Goal: Information Seeking & Learning: Learn about a topic

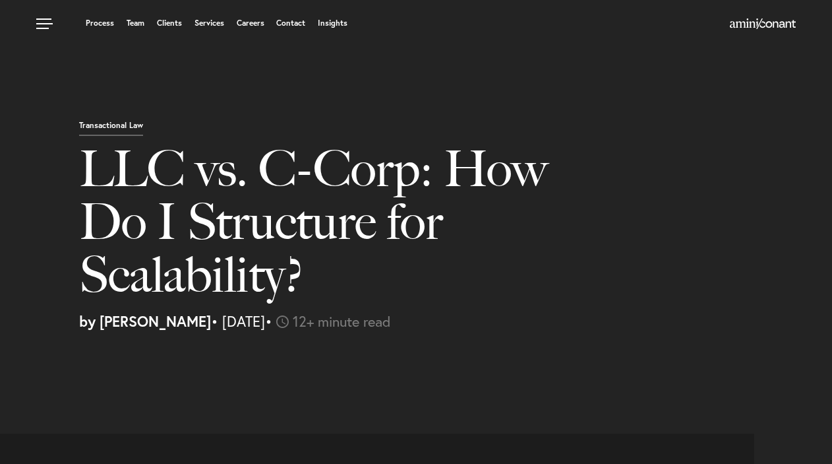
select select "US"
select select "Austin"
select select "Business and Civil Litigation"
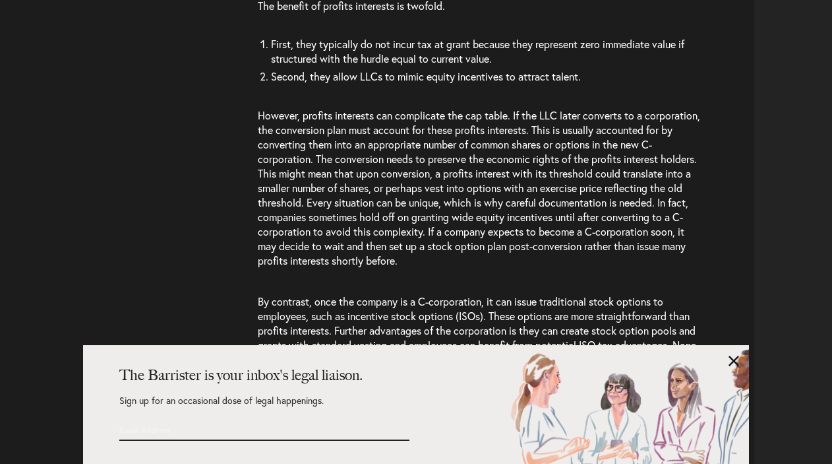
scroll to position [3632, 0]
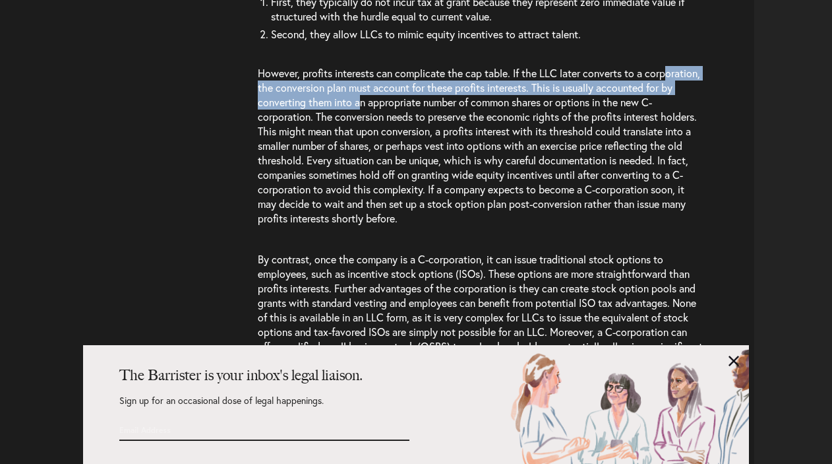
drag, startPoint x: 277, startPoint y: 179, endPoint x: 444, endPoint y: 189, distance: 167.1
click at [444, 189] on span "However, profits interests can complicate the cap table. If the LLC later conve…" at bounding box center [479, 145] width 442 height 159
click at [427, 186] on span "However, profits interests can complicate the cap table. If the LLC later conve…" at bounding box center [479, 145] width 442 height 159
drag, startPoint x: 301, startPoint y: 180, endPoint x: 479, endPoint y: 188, distance: 178.9
click at [479, 188] on span "However, profits interests can complicate the cap table. If the LLC later conve…" at bounding box center [479, 145] width 442 height 159
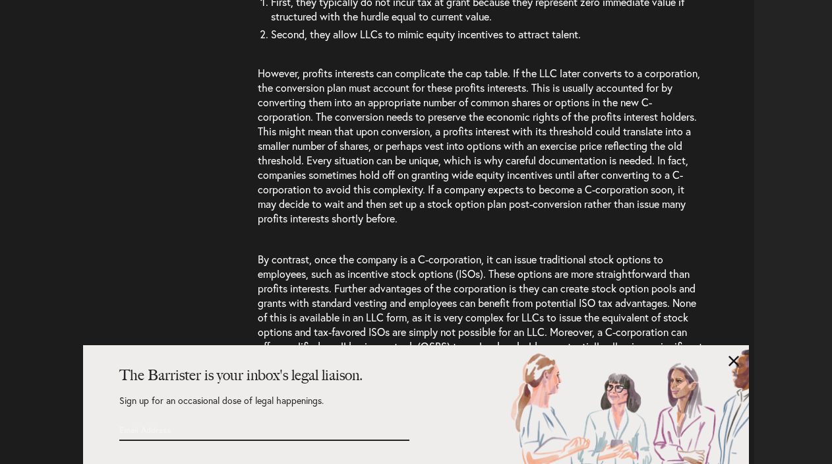
click at [440, 187] on span "However, profits interests can complicate the cap table. If the LLC later conve…" at bounding box center [479, 145] width 442 height 159
drag, startPoint x: 292, startPoint y: 195, endPoint x: 469, endPoint y: 229, distance: 179.9
click at [469, 225] on span "However, profits interests can complicate the cap table. If the LLC later conve…" at bounding box center [479, 145] width 442 height 159
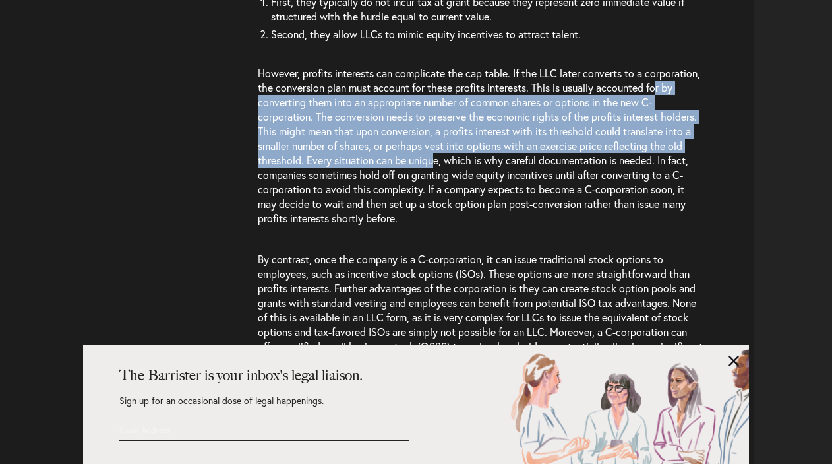
drag, startPoint x: 324, startPoint y: 192, endPoint x: 502, endPoint y: 242, distance: 185.0
click at [513, 225] on span "However, profits interests can complicate the cap table. If the LLC later conve…" at bounding box center [479, 145] width 442 height 159
click at [467, 225] on span "However, profits interests can complicate the cap table. If the LLC later conve…" at bounding box center [479, 145] width 442 height 159
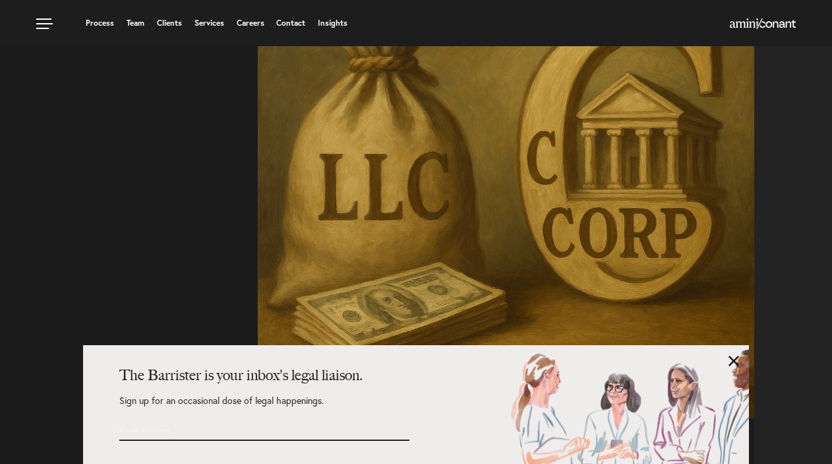
scroll to position [447, 0]
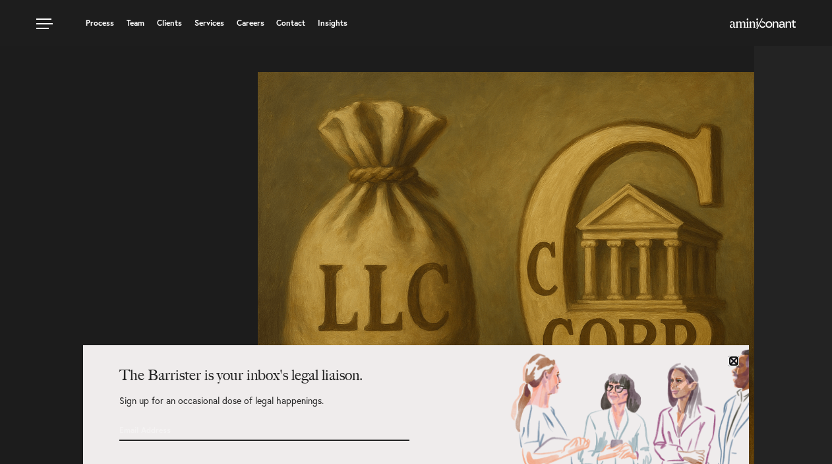
click at [733, 363] on link at bounding box center [734, 360] width 11 height 11
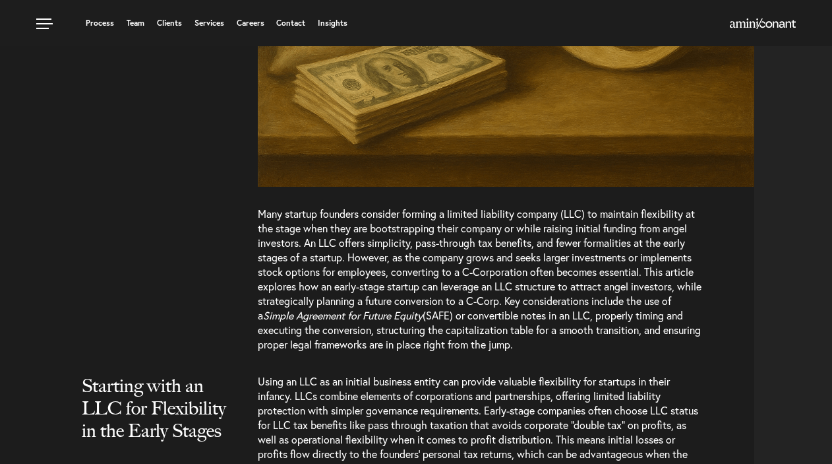
scroll to position [0, 0]
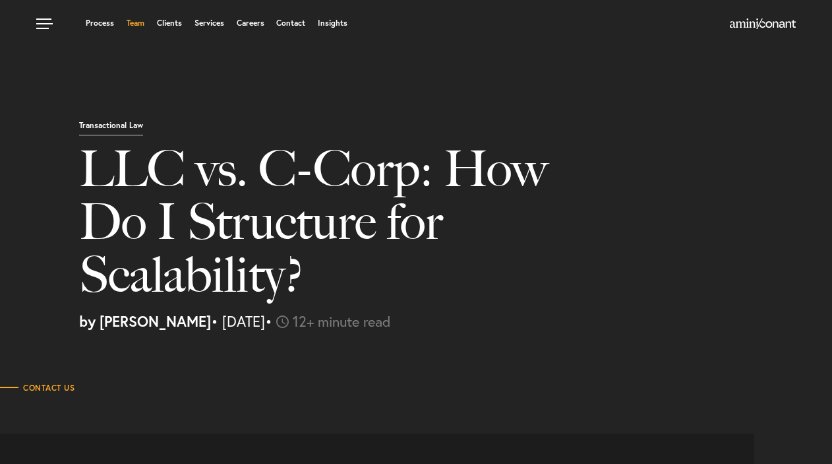
click at [136, 22] on link "Team" at bounding box center [136, 23] width 18 height 8
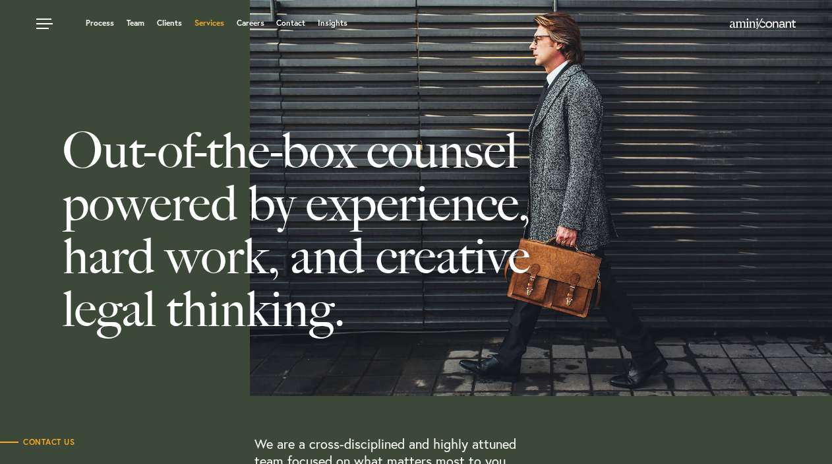
click at [212, 26] on link "Services" at bounding box center [210, 23] width 30 height 8
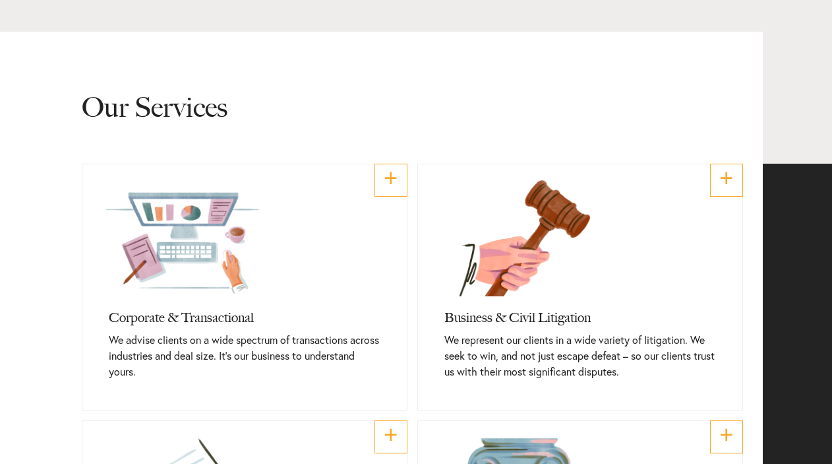
scroll to position [387, 0]
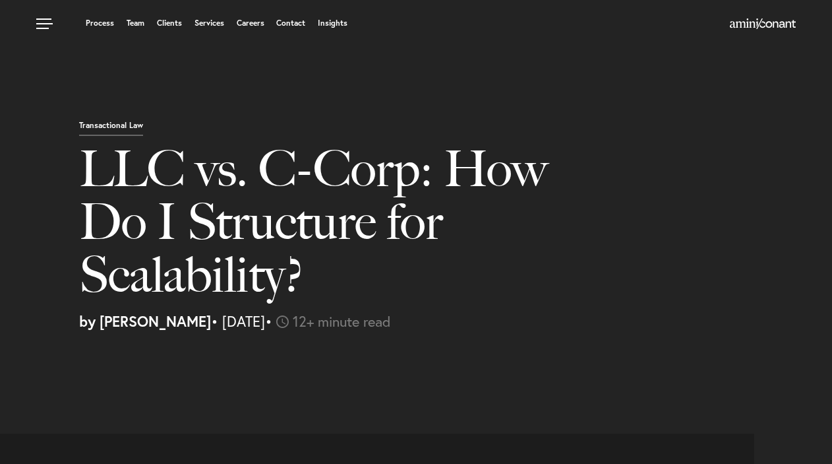
select select "US"
select select "Austin"
select select "Business and Civil Litigation"
